Goal: Information Seeking & Learning: Find specific fact

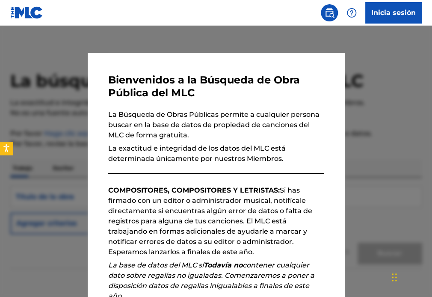
click at [321, 194] on div "Bienvenidos a la Búsqueda de Obra Pública del MLC La Búsqueda de Obras Públicas…" at bounding box center [216, 240] width 256 height 375
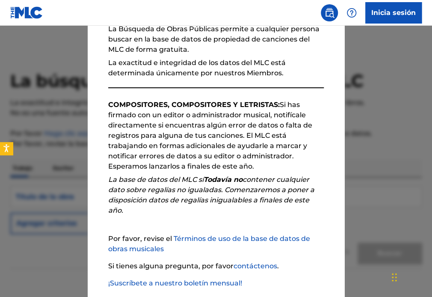
scroll to position [131, 0]
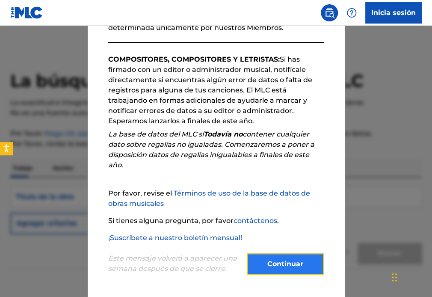
click at [283, 261] on button "Continuar" at bounding box center [285, 263] width 77 height 21
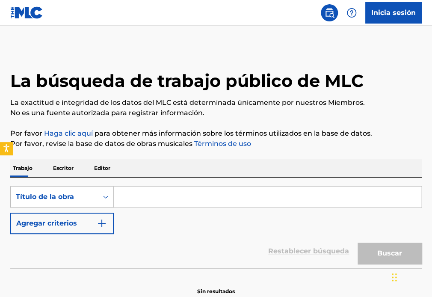
click at [68, 170] on p "Escritor" at bounding box center [63, 168] width 26 height 18
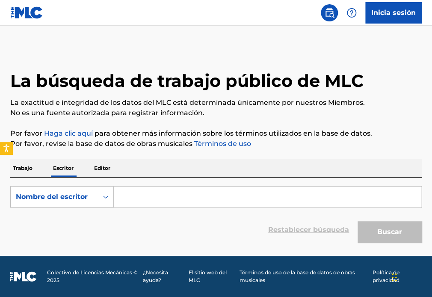
click at [141, 198] on input "Formulario de búsqueda" at bounding box center [267, 196] width 307 height 21
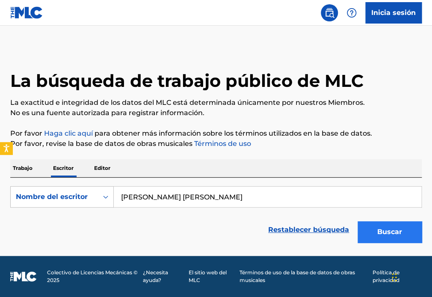
type input "[PERSON_NAME] [PERSON_NAME]"
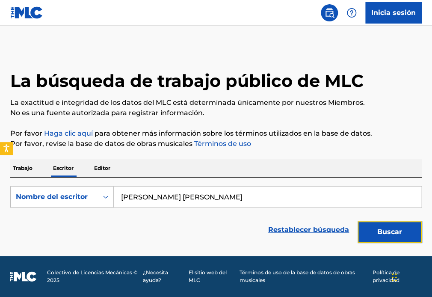
click at [385, 227] on button "Buscar" at bounding box center [389, 231] width 64 height 21
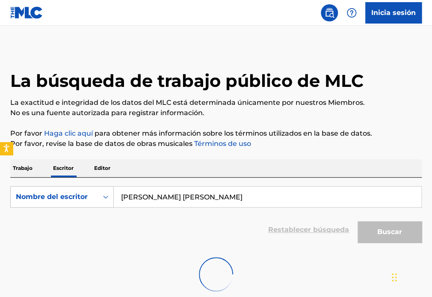
click at [211, 238] on div "Restablecer búsqueda Buscar" at bounding box center [215, 229] width 411 height 34
click at [105, 197] on icon "Formulario de búsqueda" at bounding box center [105, 196] width 9 height 9
click at [80, 239] on div "Nombre del escritor" at bounding box center [62, 239] width 103 height 21
click at [196, 191] on input "Formulario de búsqueda" at bounding box center [267, 196] width 307 height 21
type input "[PERSON_NAME] [PERSON_NAME]"
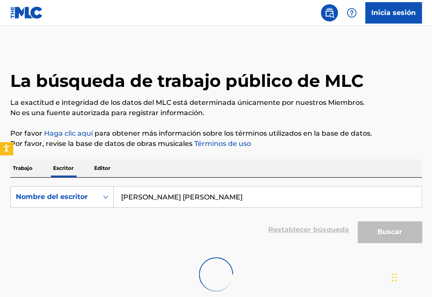
click at [384, 228] on div "Buscar" at bounding box center [387, 229] width 68 height 34
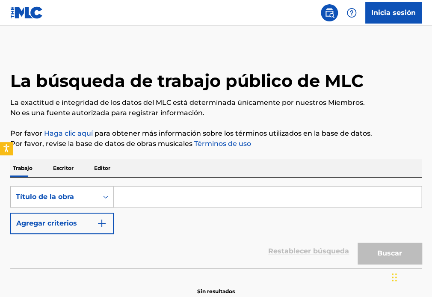
click at [159, 200] on input "Formulario de búsqueda" at bounding box center [267, 196] width 307 height 21
click at [68, 168] on p "Escritor" at bounding box center [63, 168] width 26 height 18
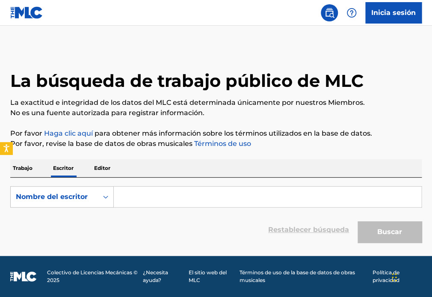
click at [135, 194] on input "Formulario de búsqueda" at bounding box center [267, 196] width 307 height 21
type input "[PERSON_NAME] [PERSON_NAME]"
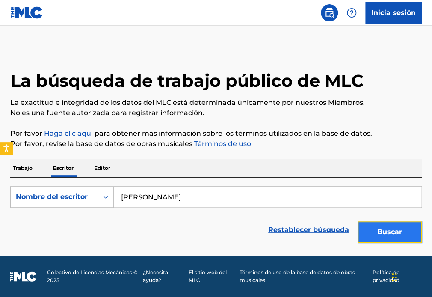
click at [382, 232] on button "Buscar" at bounding box center [389, 231] width 64 height 21
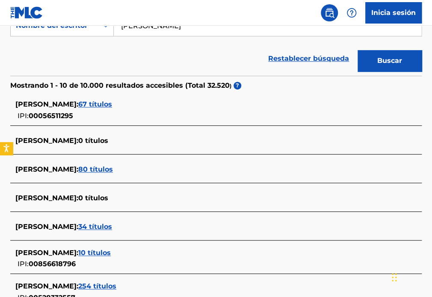
scroll to position [214, 0]
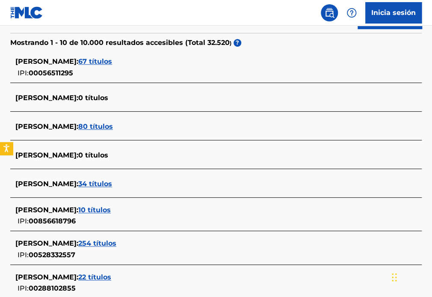
click at [116, 241] on span "254 títulos" at bounding box center [97, 243] width 38 height 8
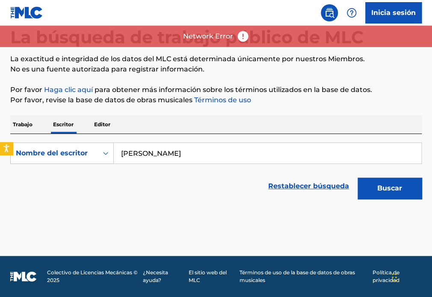
scroll to position [43, 0]
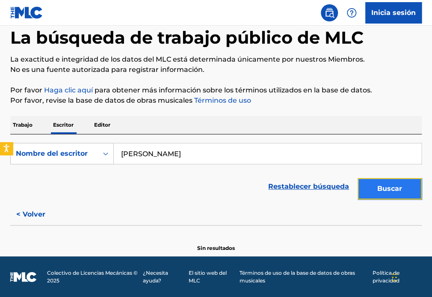
click at [385, 187] on button "Buscar" at bounding box center [389, 188] width 64 height 21
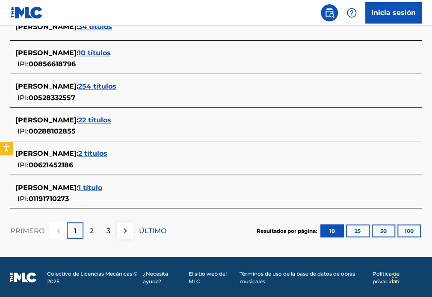
scroll to position [328, 0]
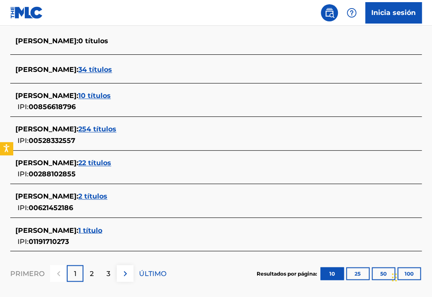
click at [58, 129] on span "RICARDO JAVIER MARTÍNEZ:" at bounding box center [46, 129] width 63 height 8
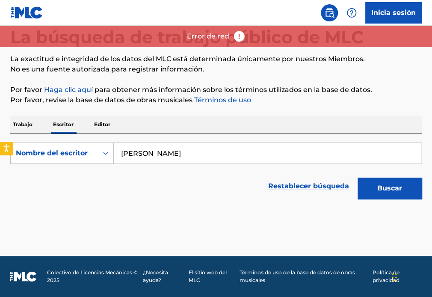
scroll to position [43, 0]
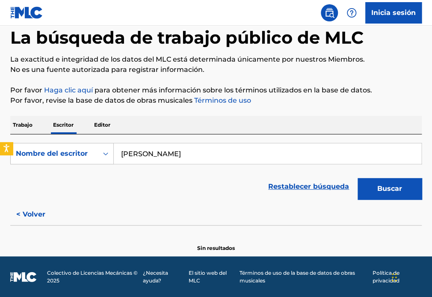
click at [411, 62] on p "La exactitud e integridad de los datos del MLC está determinada únicamente por …" at bounding box center [215, 59] width 411 height 10
click at [393, 185] on button "Buscar" at bounding box center [389, 188] width 64 height 21
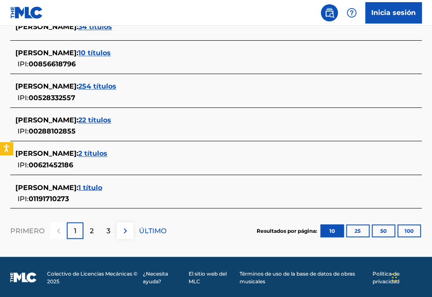
scroll to position [285, 0]
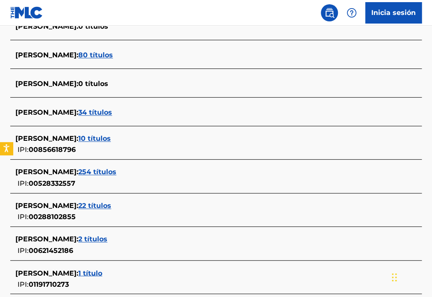
click at [78, 172] on span "RICARDO JAVIER MARTÍNEZ:" at bounding box center [46, 171] width 63 height 8
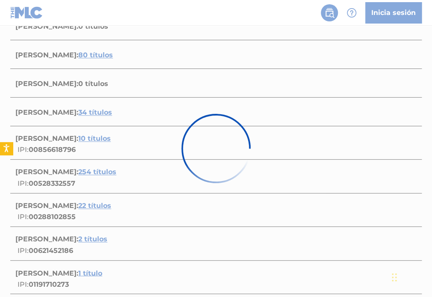
click at [87, 181] on div at bounding box center [216, 148] width 432 height 297
drag, startPoint x: 78, startPoint y: 183, endPoint x: 18, endPoint y: 182, distance: 60.2
click at [18, 182] on div at bounding box center [216, 148] width 432 height 297
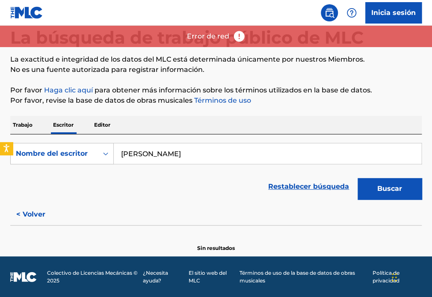
scroll to position [0, 0]
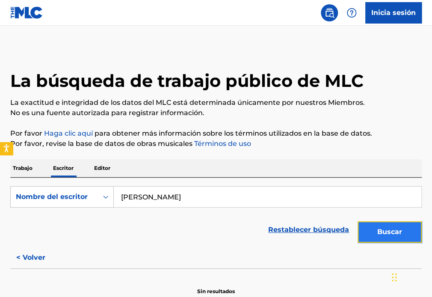
click at [396, 232] on button "Buscar" at bounding box center [389, 231] width 64 height 21
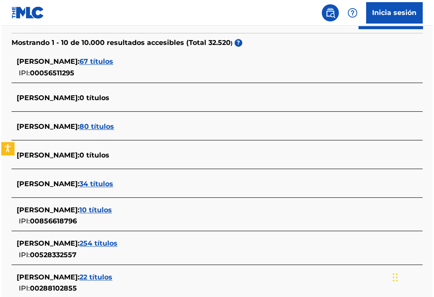
scroll to position [256, 0]
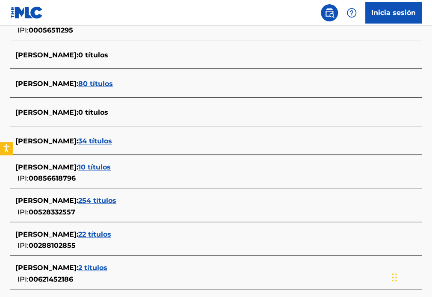
click at [76, 213] on div "RICARDO JAVIER MARTÍNEZ: 254 títulos IPI: 00528332557" at bounding box center [204, 206] width 379 height 22
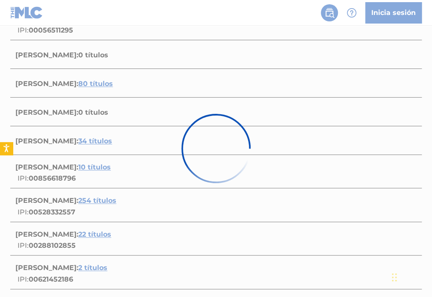
drag, startPoint x: 76, startPoint y: 213, endPoint x: 70, endPoint y: 211, distance: 6.0
drag, startPoint x: 70, startPoint y: 211, endPoint x: 292, endPoint y: 173, distance: 225.3
click at [292, 173] on div at bounding box center [216, 148] width 432 height 297
click at [318, 105] on div at bounding box center [216, 148] width 432 height 297
click at [8, 146] on icon "Open accessiBe: opciones de accesibilidad, declaración y ayuda" at bounding box center [6, 149] width 7 height 7
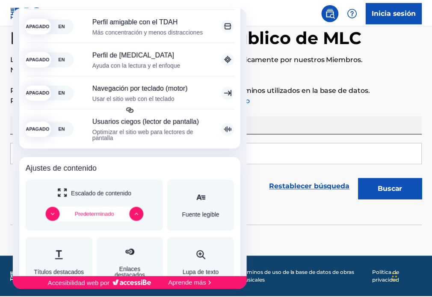
scroll to position [0, 0]
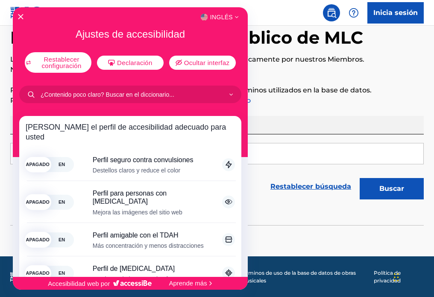
click at [261, 15] on div at bounding box center [217, 148] width 434 height 297
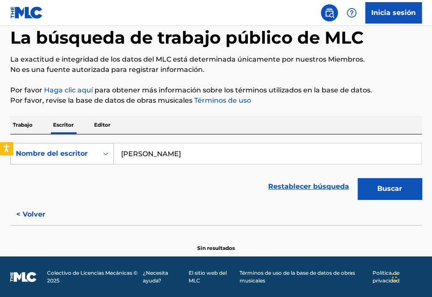
click at [104, 153] on icon "Formulario de búsqueda" at bounding box center [105, 153] width 5 height 3
click at [383, 186] on button "Buscar" at bounding box center [389, 188] width 64 height 21
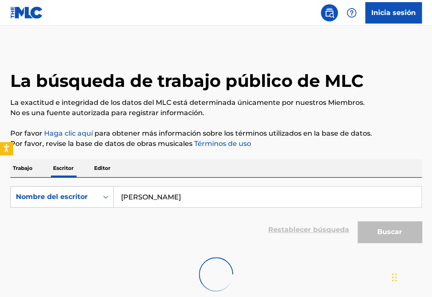
click at [235, 197] on input "[PERSON_NAME] [PERSON_NAME]" at bounding box center [267, 196] width 307 height 21
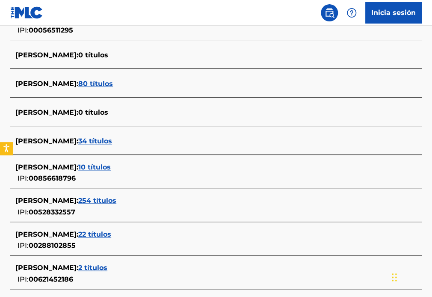
scroll to position [299, 0]
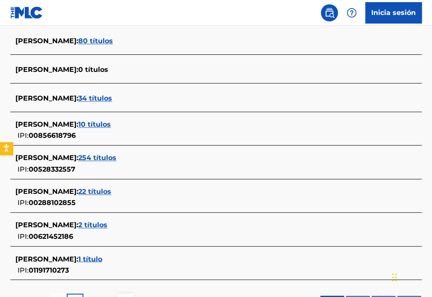
click at [76, 156] on span "RICARDO JAVIER MARTÍNEZ:" at bounding box center [46, 157] width 63 height 8
